Goal: Ask a question

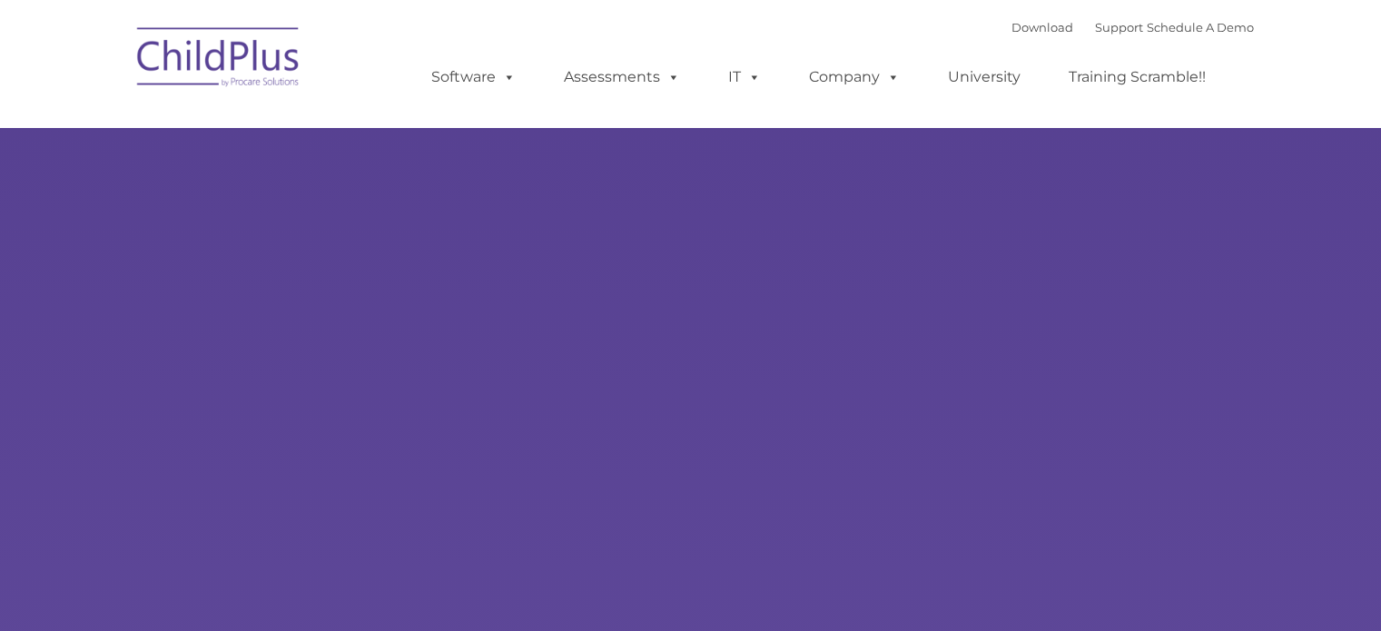
select select "MEDIUM"
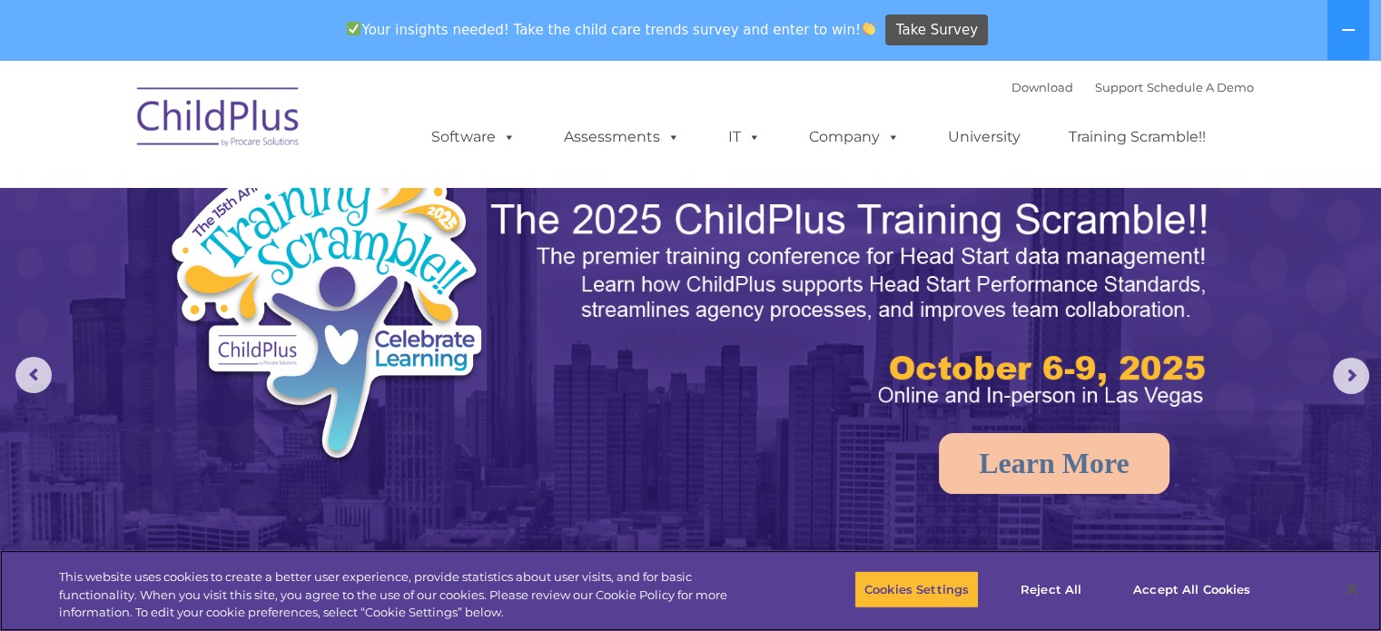
scroll to position [4, 0]
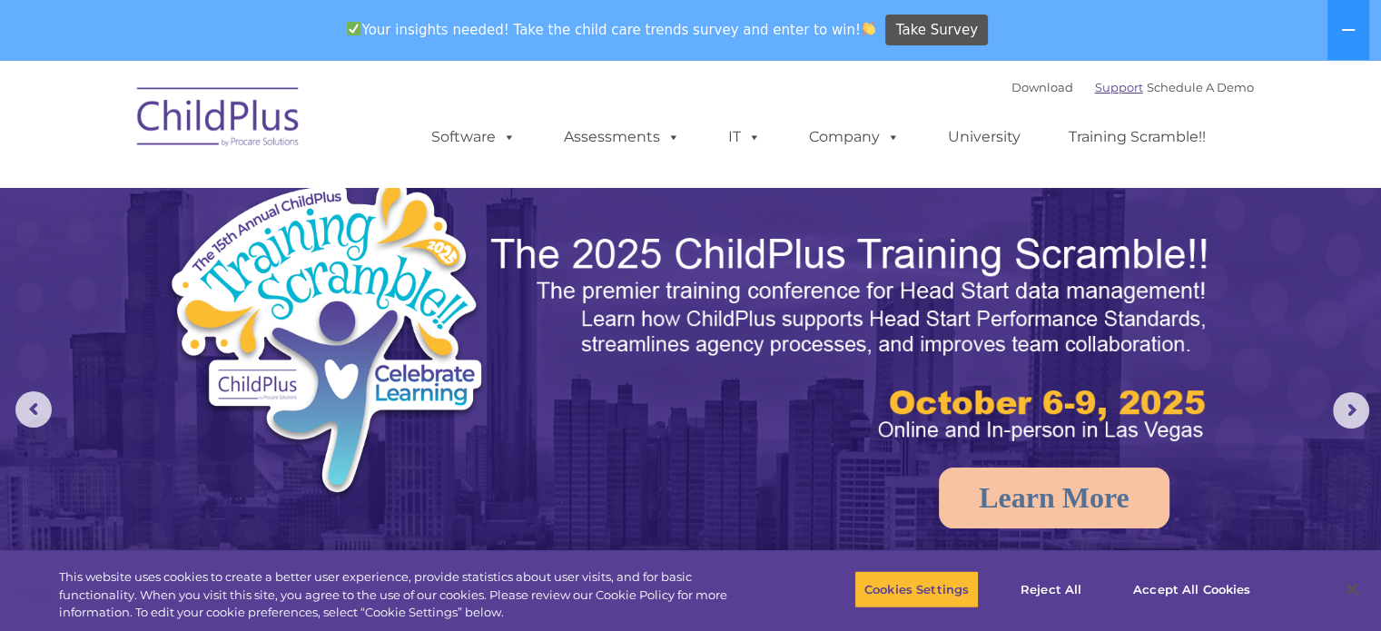
click at [1107, 89] on link "Support" at bounding box center [1119, 87] width 48 height 15
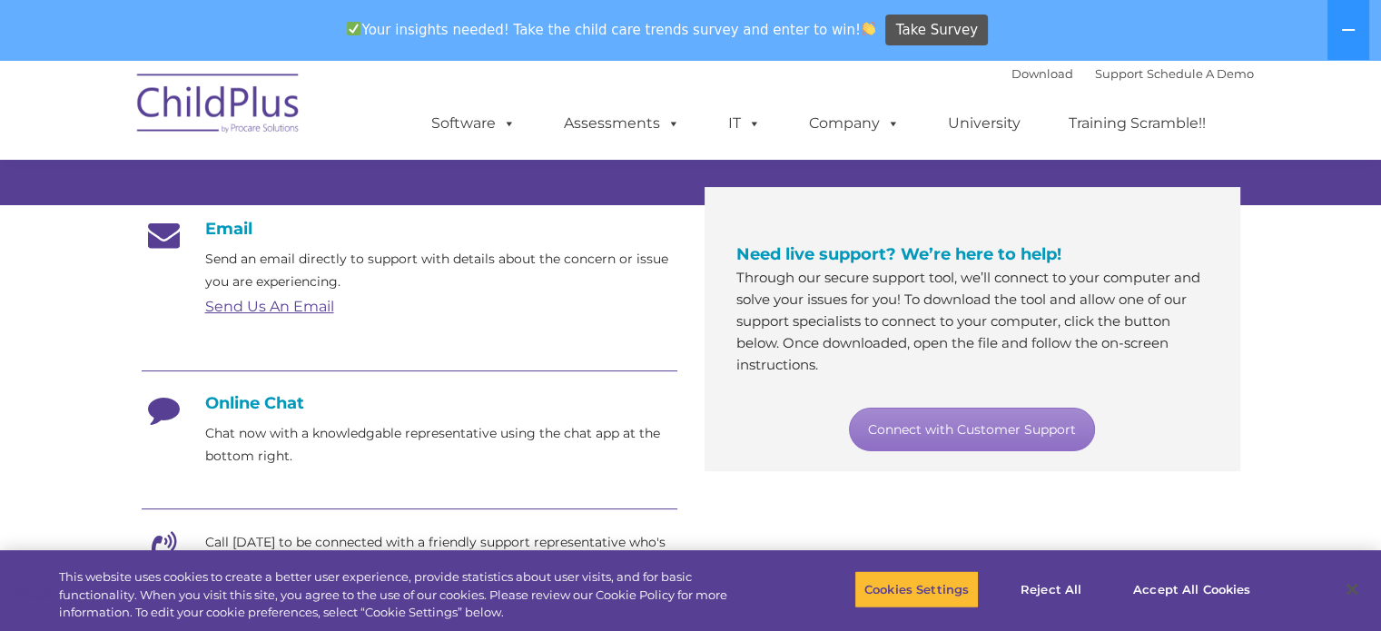
scroll to position [275, 0]
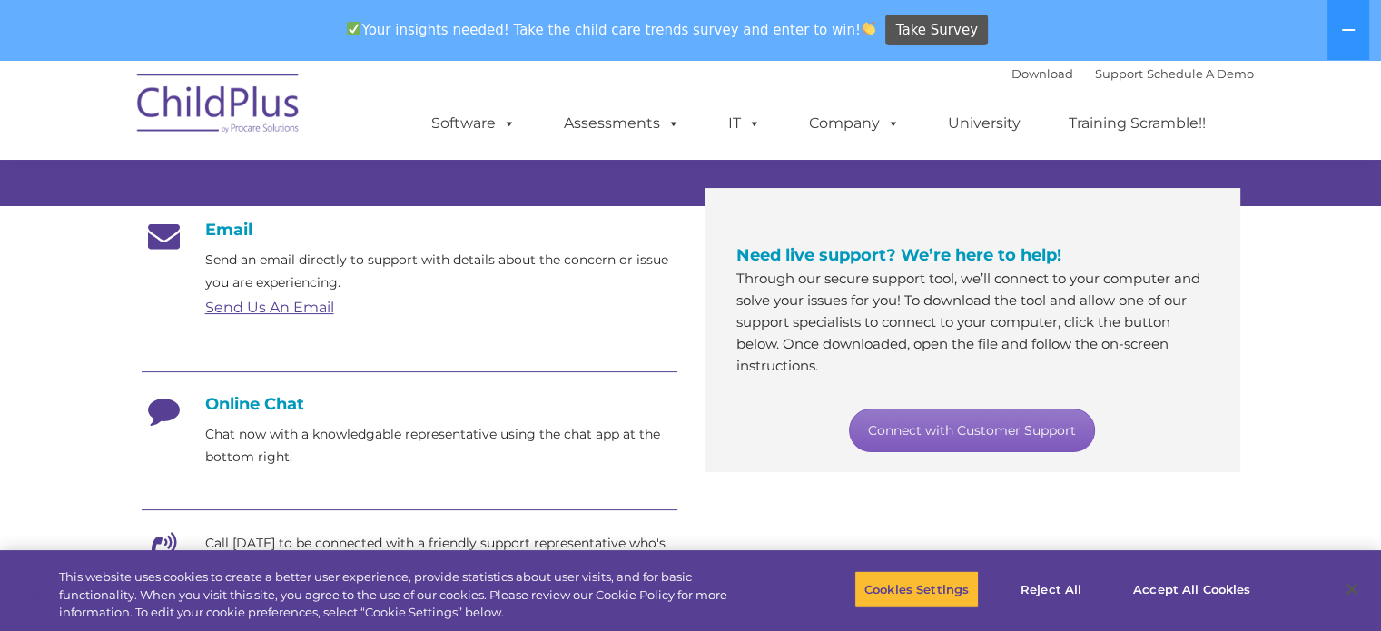
click at [1009, 426] on link "Connect with Customer Support" at bounding box center [972, 430] width 246 height 44
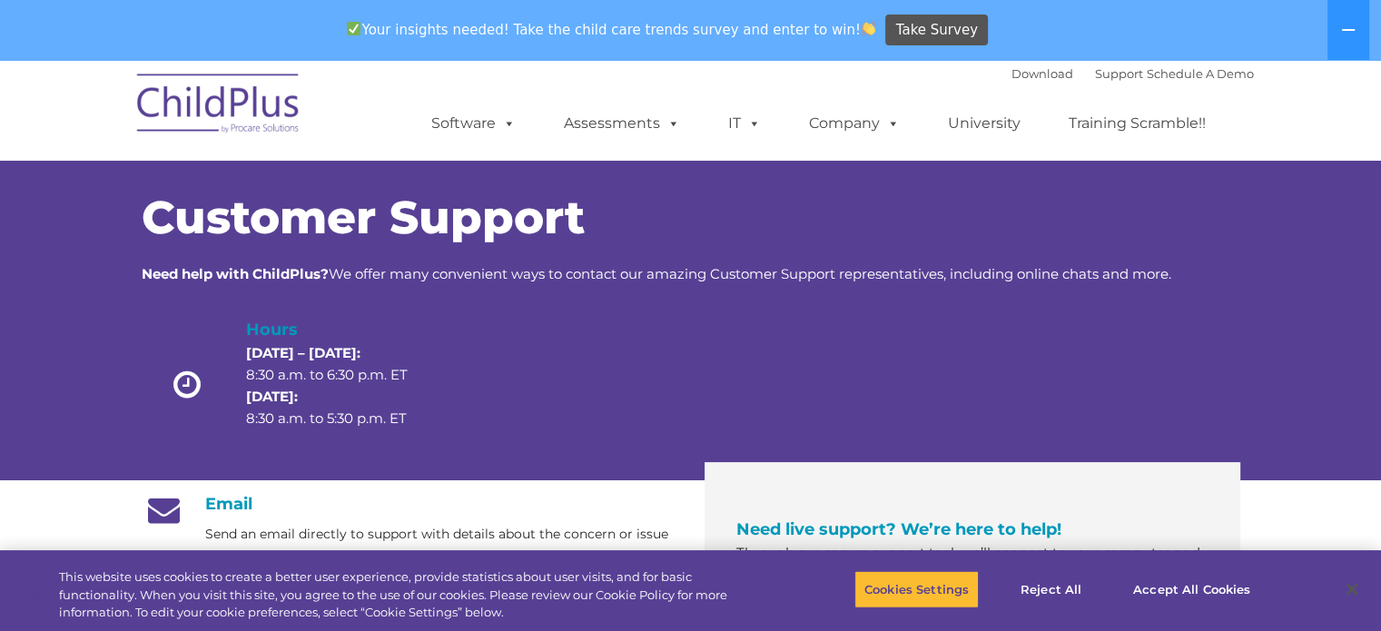
scroll to position [0, 0]
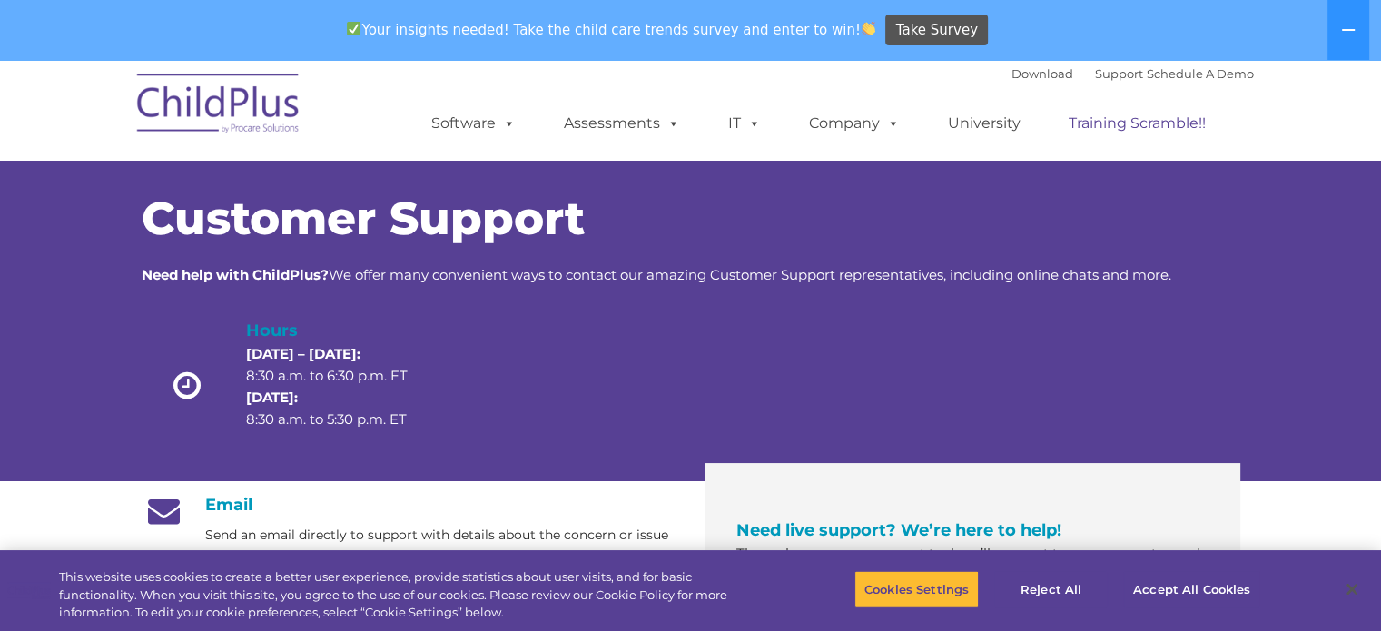
click at [1075, 123] on link "Training Scramble!!" at bounding box center [1136, 123] width 173 height 36
